Goal: Task Accomplishment & Management: Use online tool/utility

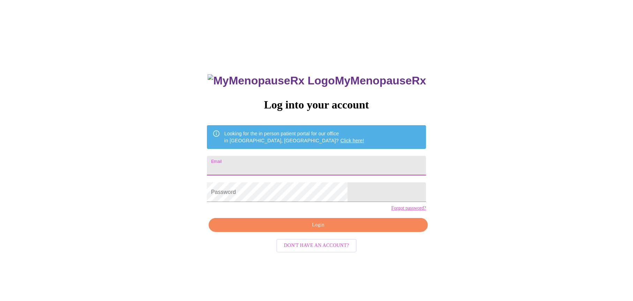
click at [342, 167] on input "Email" at bounding box center [316, 166] width 219 height 20
type input "[EMAIL_ADDRESS][DOMAIN_NAME]"
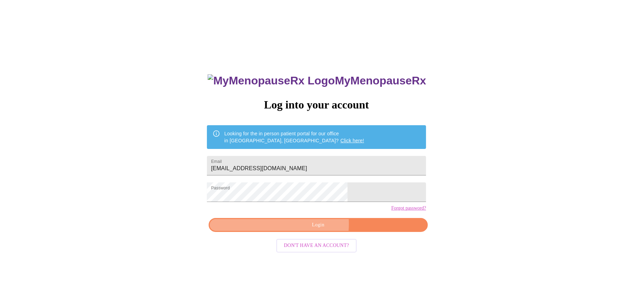
click at [315, 230] on span "Login" at bounding box center [318, 225] width 203 height 9
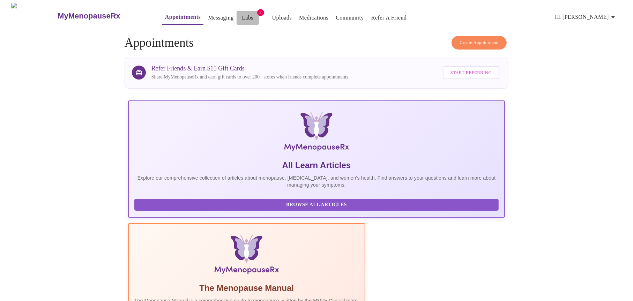
click at [242, 16] on link "Labs" at bounding box center [248, 18] width 12 height 10
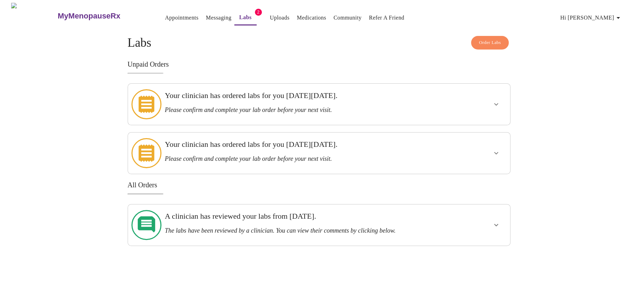
click at [270, 17] on link "Uploads" at bounding box center [280, 18] width 20 height 10
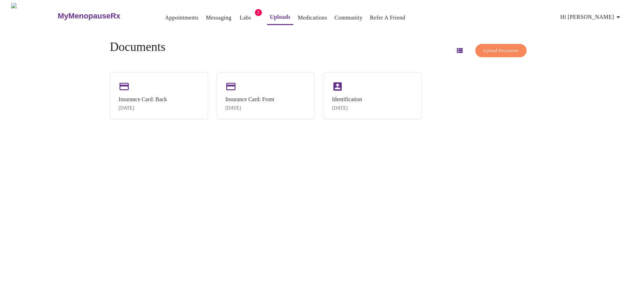
click at [485, 49] on span "Upload Document" at bounding box center [500, 51] width 35 height 8
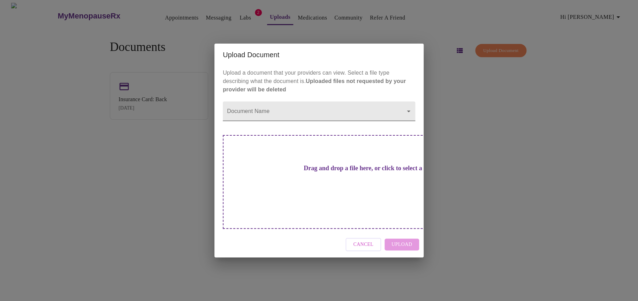
click at [286, 125] on body "MyMenopauseRx Appointments Messaging Labs 2 Uploads Medications Community Refer…" at bounding box center [319, 153] width 633 height 301
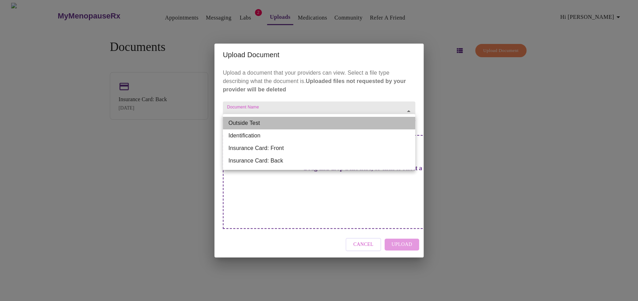
click at [286, 126] on li "Outside Test" at bounding box center [319, 123] width 193 height 13
type input "Outside Test"
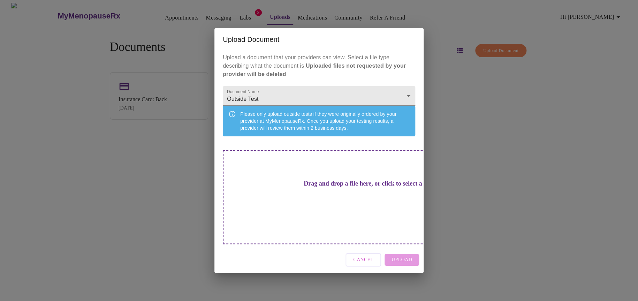
click at [314, 187] on h3 "Drag and drop a file here, or click to select a file" at bounding box center [368, 183] width 193 height 7
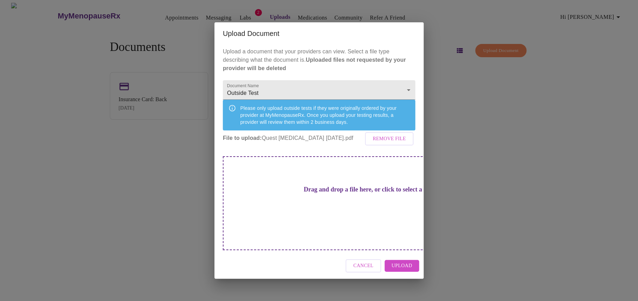
click at [404, 262] on span "Upload" at bounding box center [402, 266] width 21 height 9
